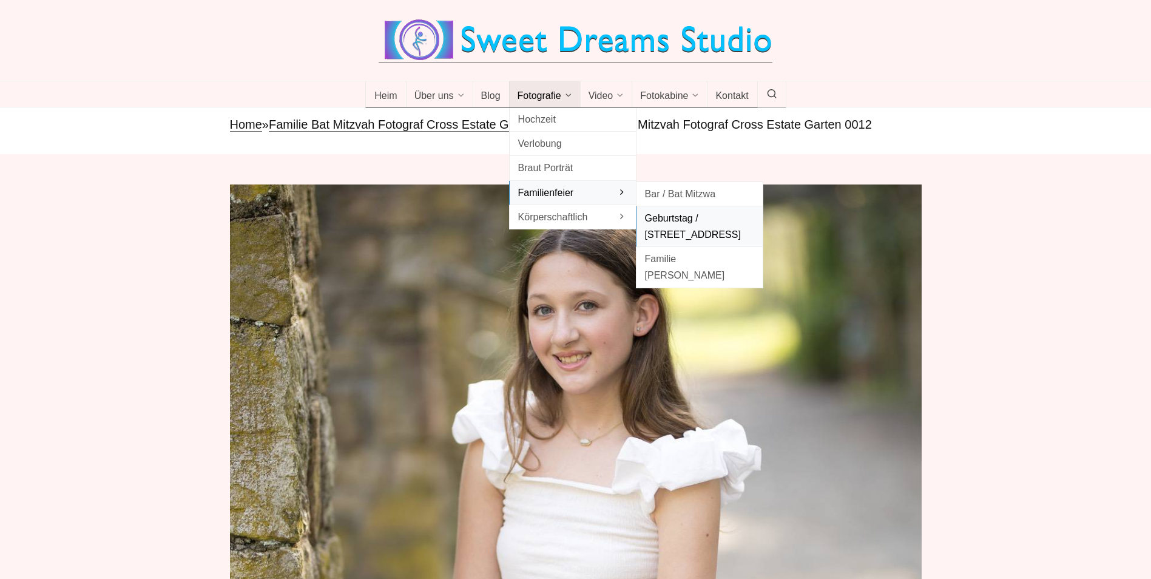
click at [708, 213] on span "Geburtstag / Süße 16" at bounding box center [699, 226] width 109 height 33
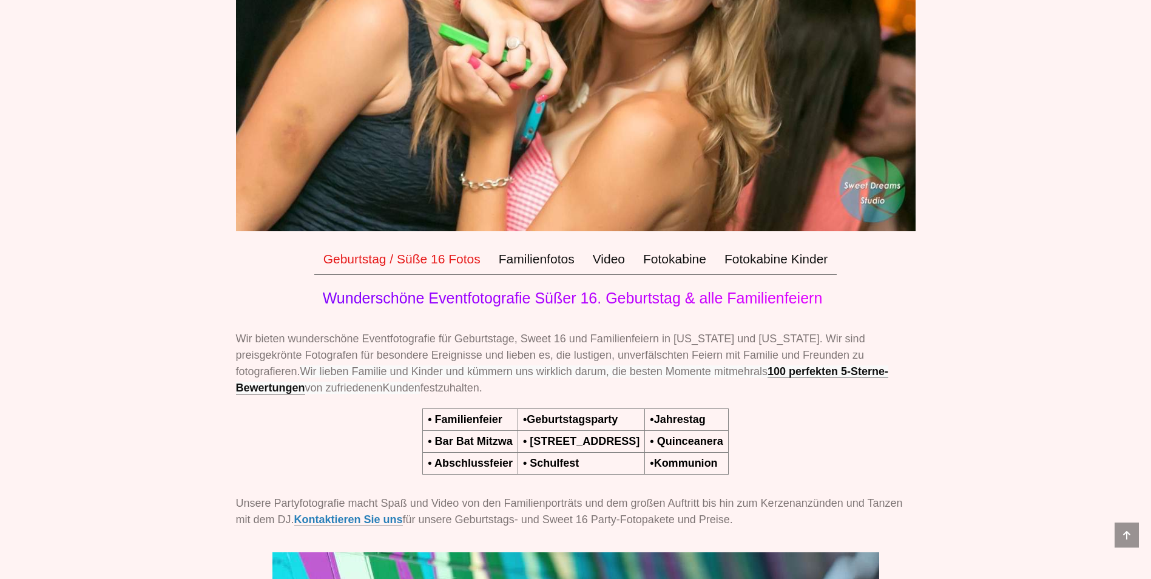
click at [392, 261] on link "Geburtstag / Süße 16 Fotos" at bounding box center [401, 259] width 175 height 32
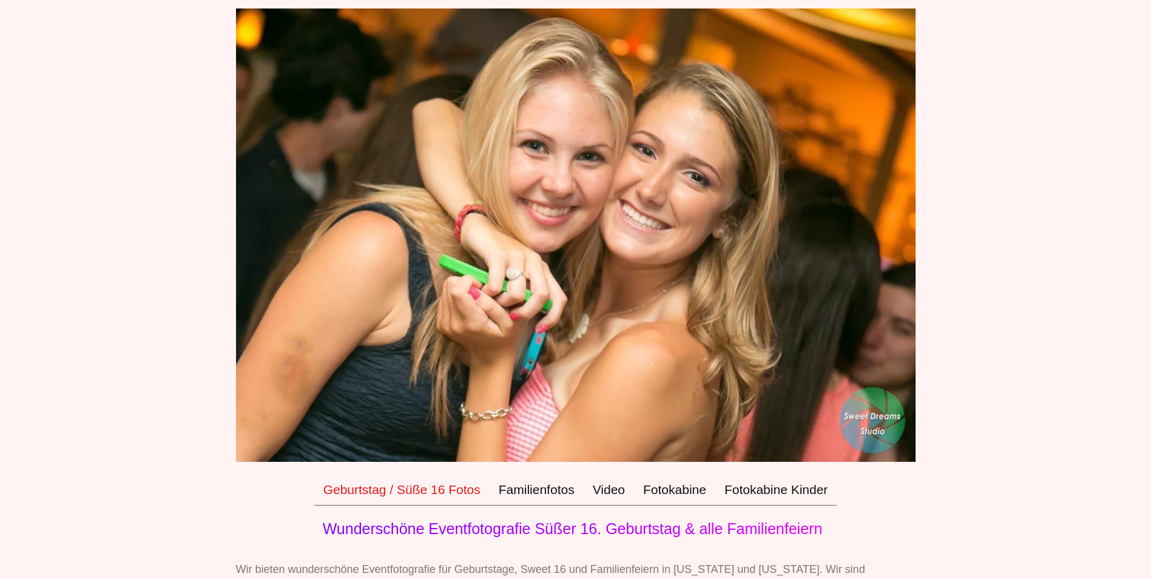
scroll to position [485, 0]
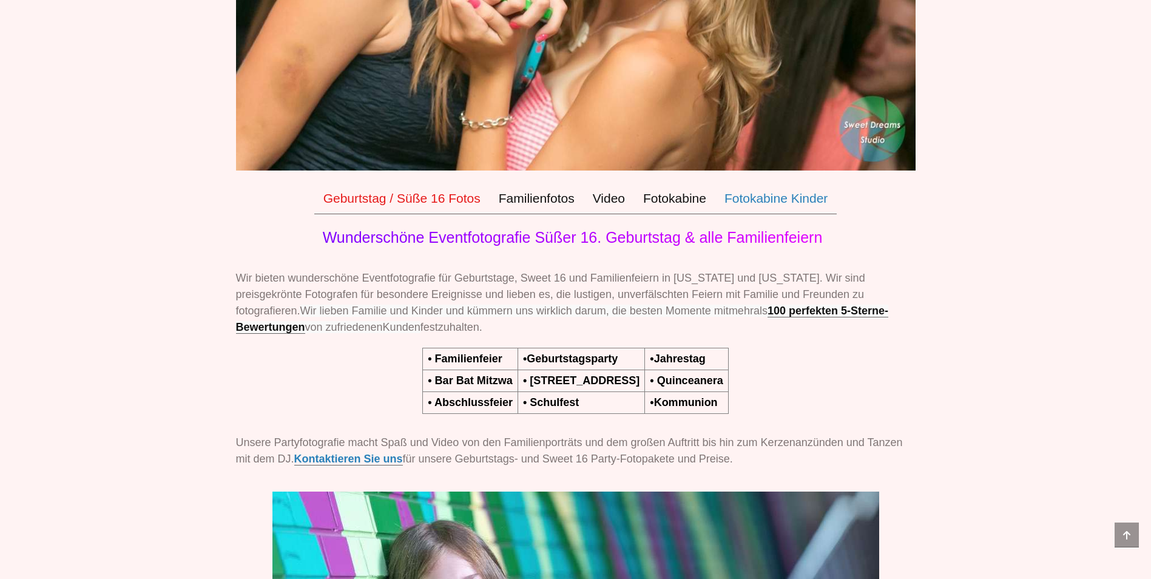
click at [810, 191] on link "Fotokabine Kinder" at bounding box center [775, 199] width 121 height 32
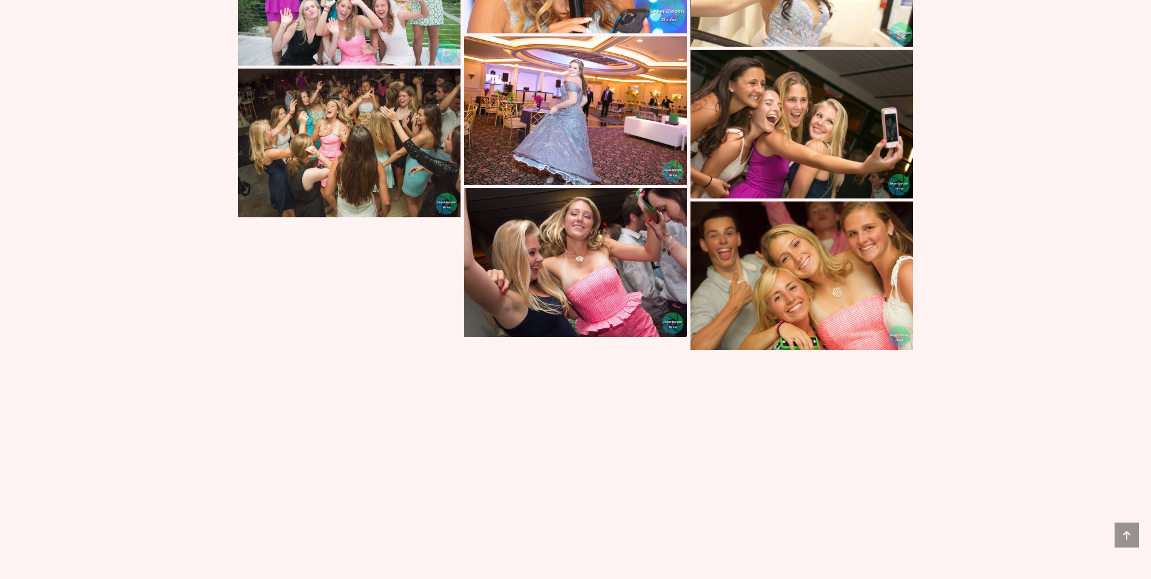
scroll to position [5233, 0]
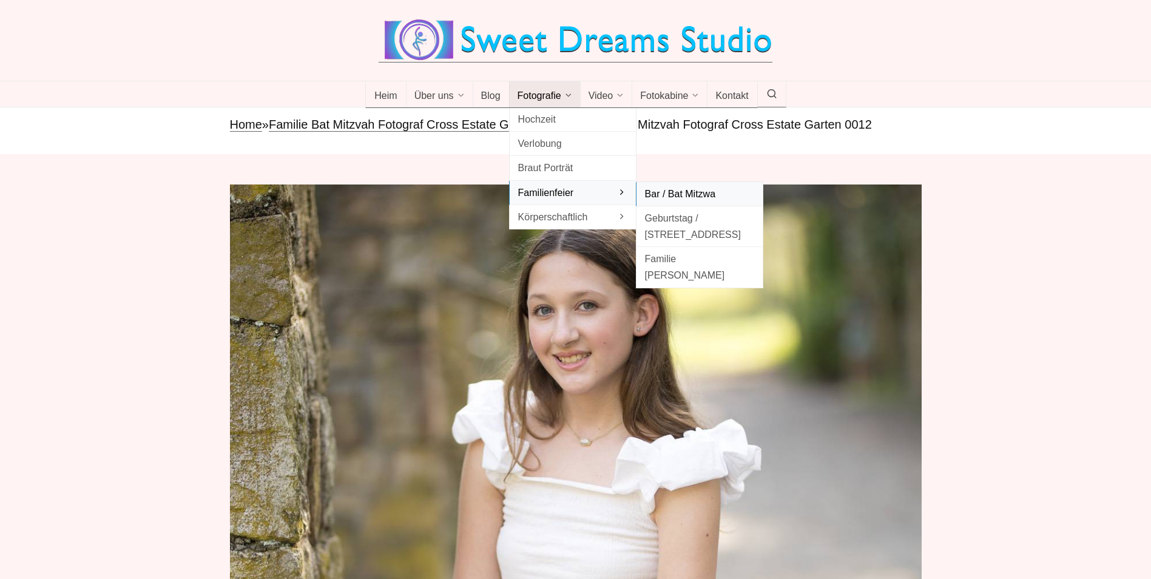
click at [702, 193] on span "Bar / Bat Mitzwa" at bounding box center [699, 194] width 109 height 16
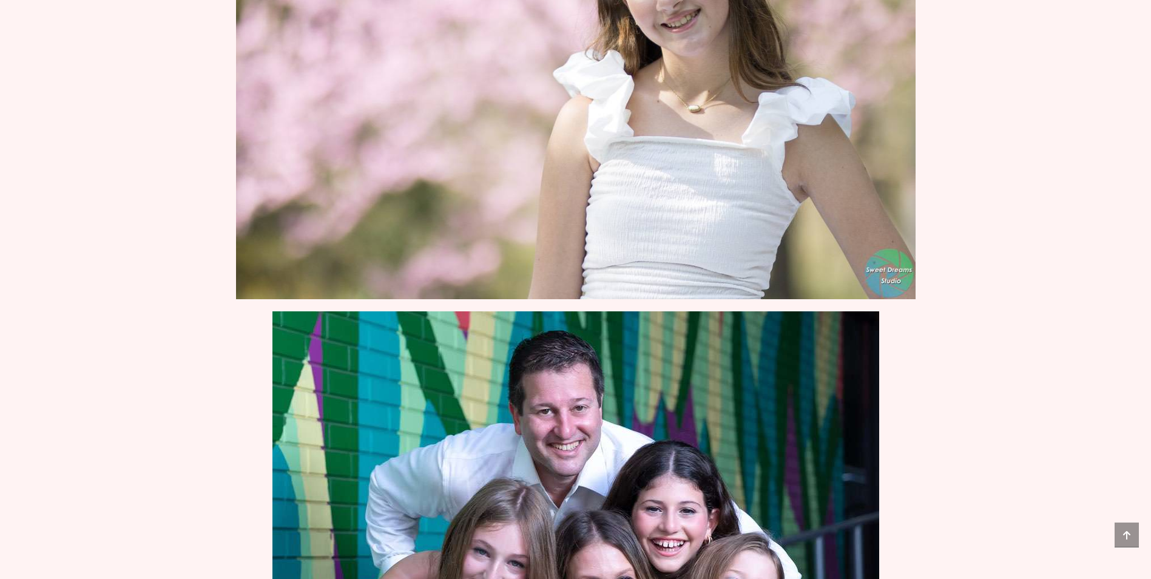
scroll to position [3215, 0]
